Goal: Information Seeking & Learning: Learn about a topic

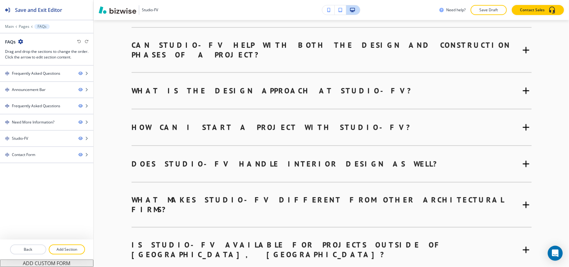
scroll to position [548, 0]
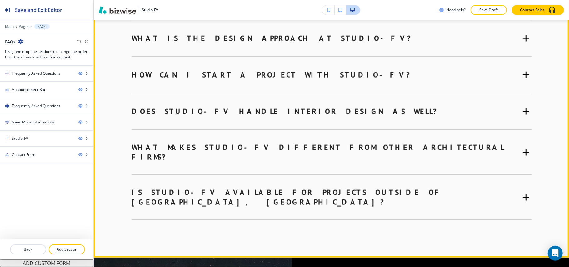
click at [447, 109] on div "Does Studio-FV handle interior design as well? Yes, in addition to architectura…" at bounding box center [332, 118] width 400 height 24
click at [449, 106] on div "Does Studio-FV handle interior design as well? Yes, in addition to architectura…" at bounding box center [332, 118] width 400 height 24
click at [523, 106] on icon at bounding box center [526, 111] width 11 height 11
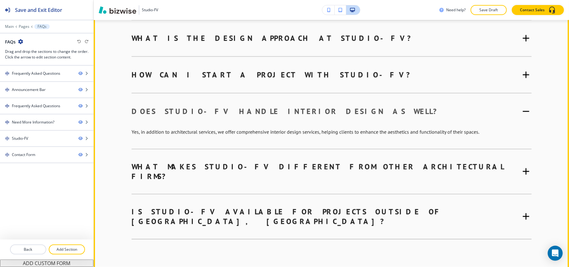
click at [522, 106] on icon at bounding box center [526, 111] width 11 height 11
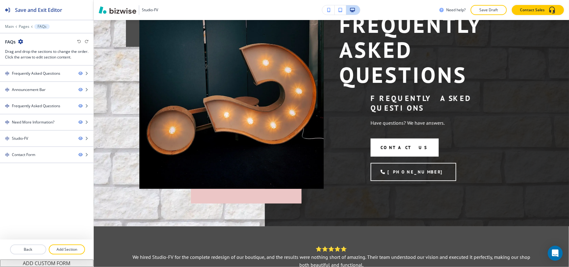
scroll to position [0, 0]
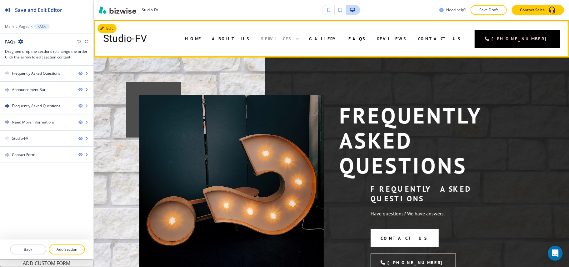
click at [292, 38] on span "Services" at bounding box center [276, 39] width 31 height 6
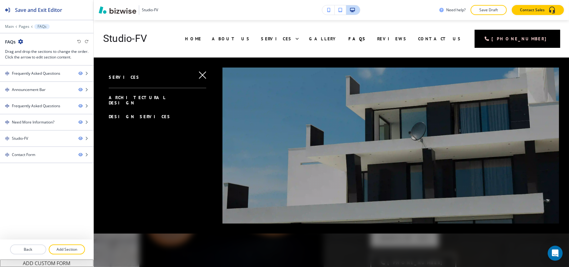
click at [138, 95] on span "Architectural Design" at bounding box center [137, 100] width 57 height 11
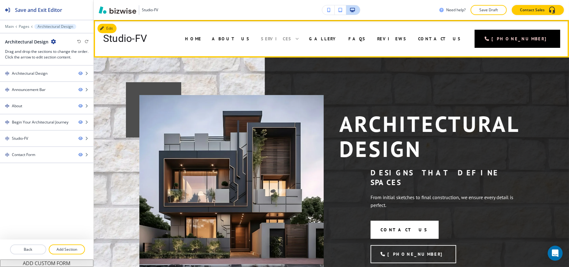
click at [292, 38] on span "Services" at bounding box center [276, 39] width 31 height 6
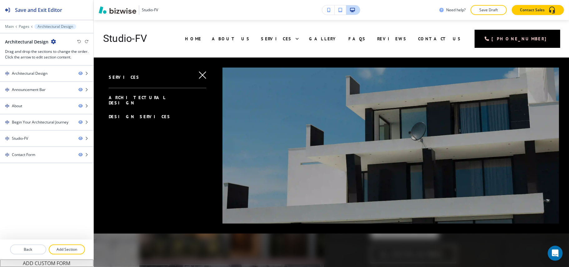
click at [135, 114] on span "Design Services" at bounding box center [140, 117] width 62 height 6
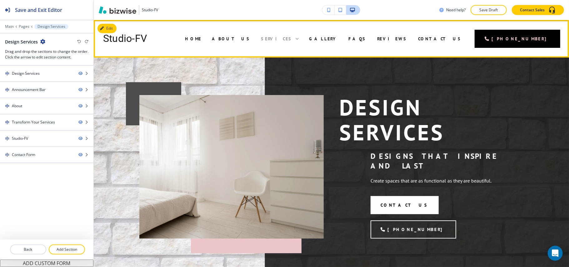
click at [300, 40] on icon at bounding box center [297, 39] width 6 height 6
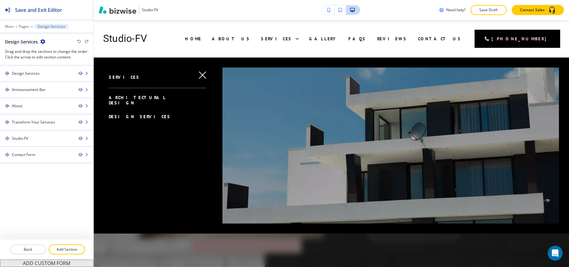
click at [200, 76] on icon "button" at bounding box center [202, 75] width 7 height 7
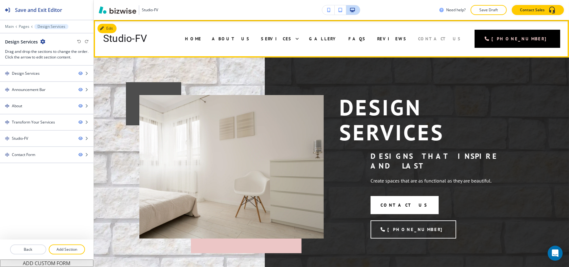
click at [456, 37] on span "Contact Us" at bounding box center [440, 39] width 44 height 6
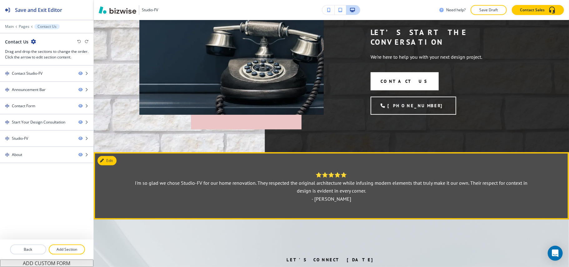
scroll to position [42, 0]
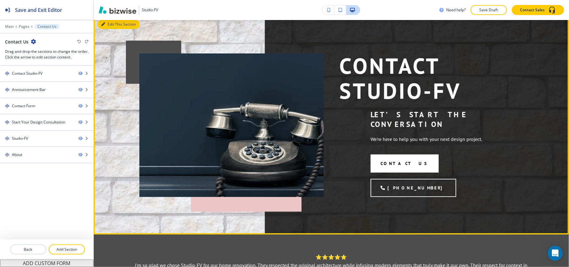
click at [110, 24] on button "Edit This Section" at bounding box center [119, 24] width 42 height 9
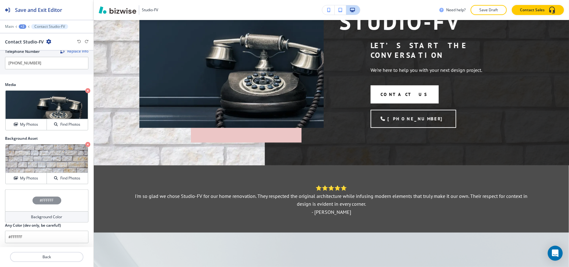
scroll to position [0, 0]
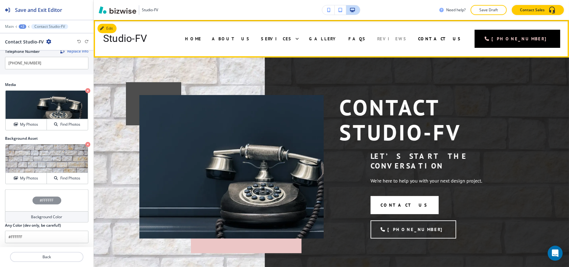
click at [408, 39] on span "Reviews" at bounding box center [392, 39] width 30 height 6
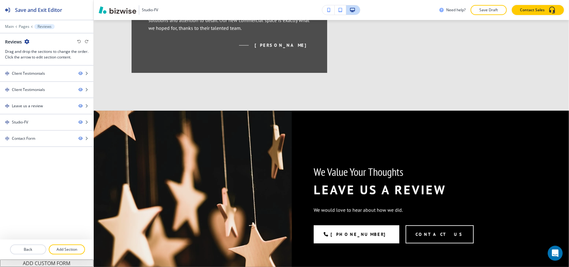
scroll to position [866, 0]
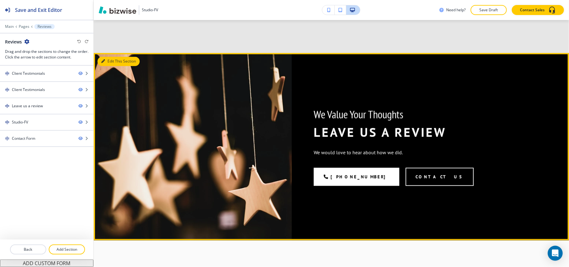
click at [111, 57] on button "Edit This Section" at bounding box center [119, 61] width 42 height 9
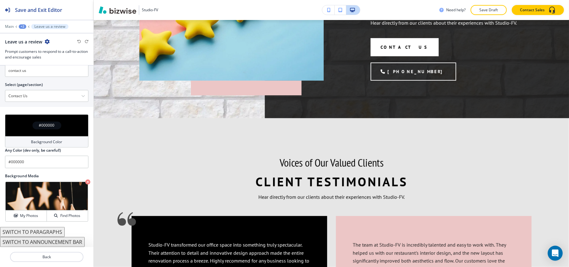
scroll to position [0, 0]
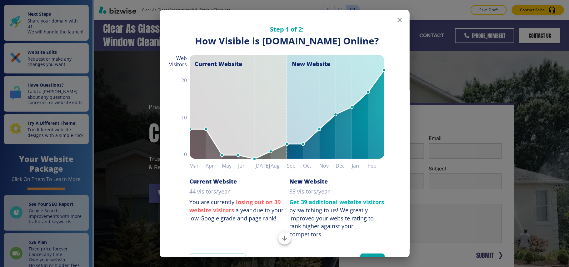
click at [396, 18] on icon "button" at bounding box center [400, 20] width 8 height 8
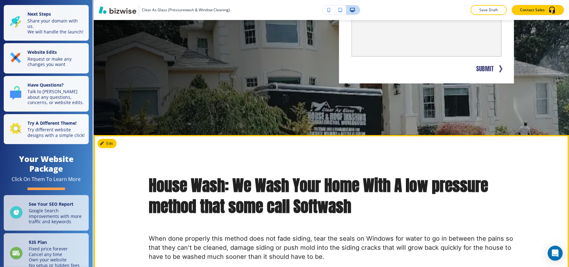
scroll to position [167, 0]
